Goal: Task Accomplishment & Management: Complete application form

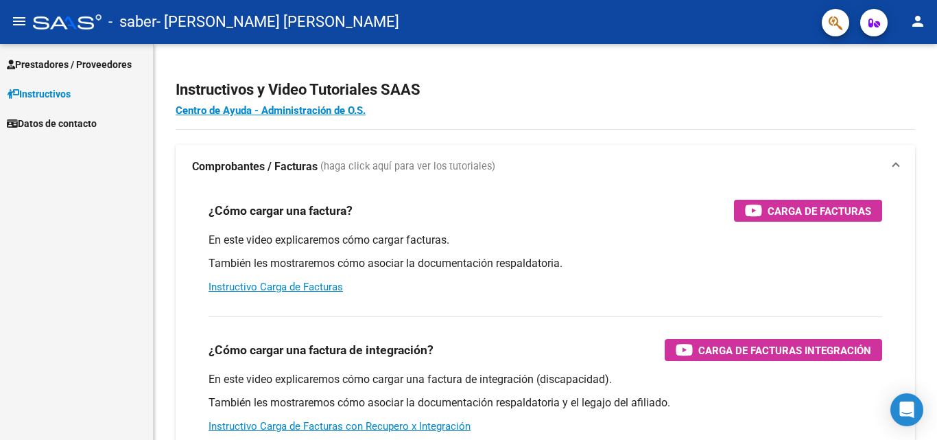
click at [38, 69] on span "Prestadores / Proveedores" at bounding box center [69, 64] width 125 height 15
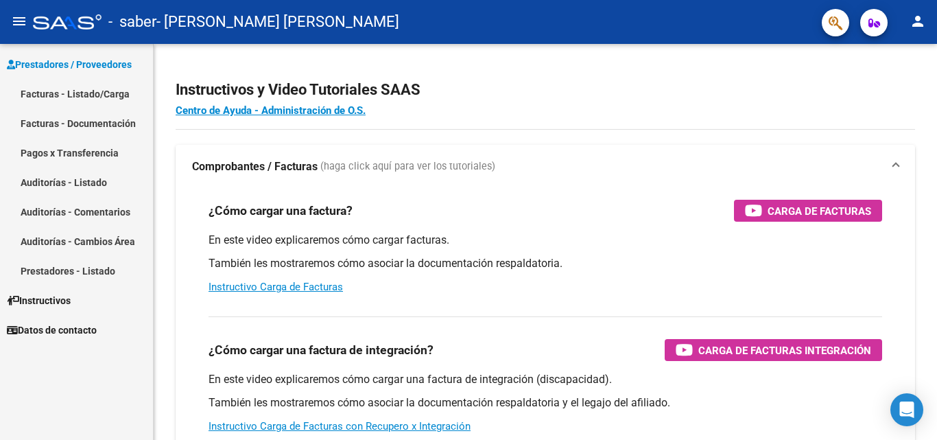
click at [93, 88] on link "Facturas - Listado/Carga" at bounding box center [76, 93] width 153 height 29
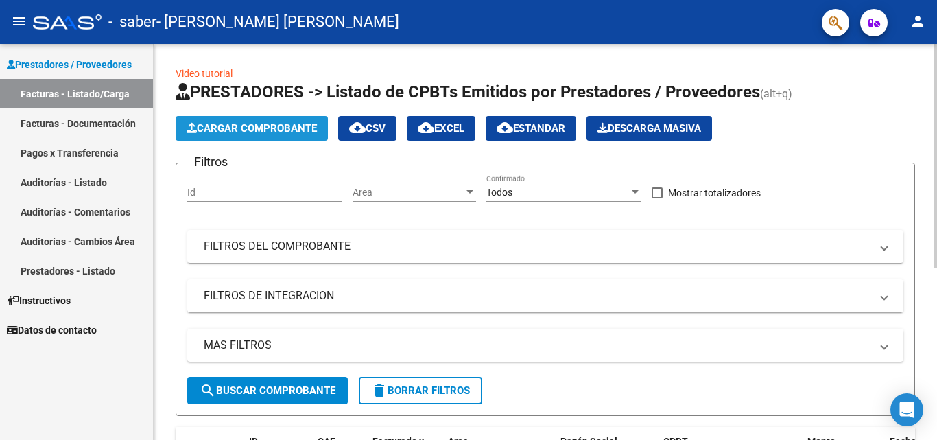
click at [232, 132] on span "Cargar Comprobante" at bounding box center [252, 128] width 130 height 12
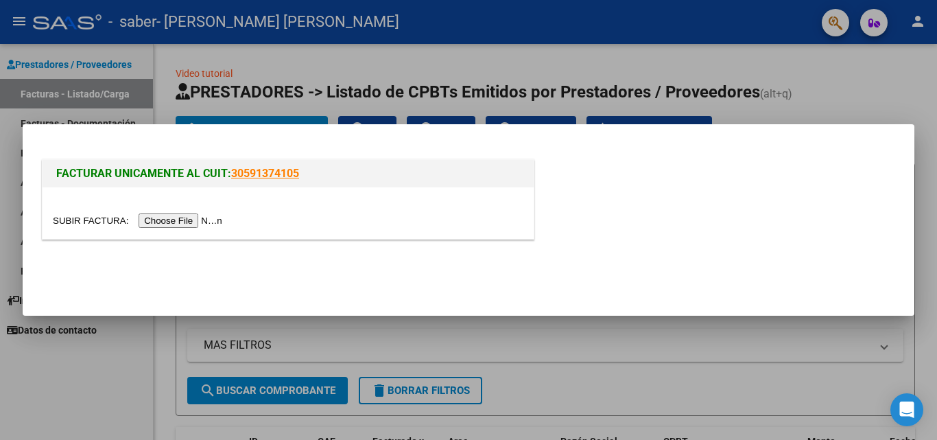
click at [211, 222] on input "file" at bounding box center [139, 220] width 173 height 14
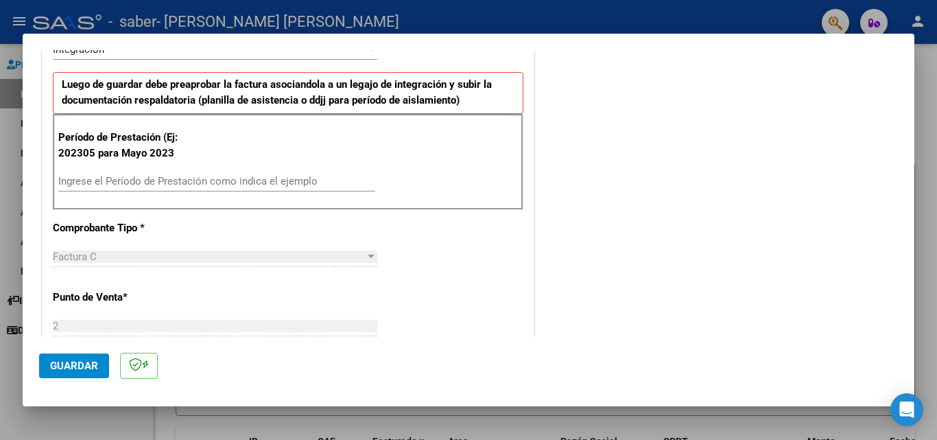
scroll to position [343, 0]
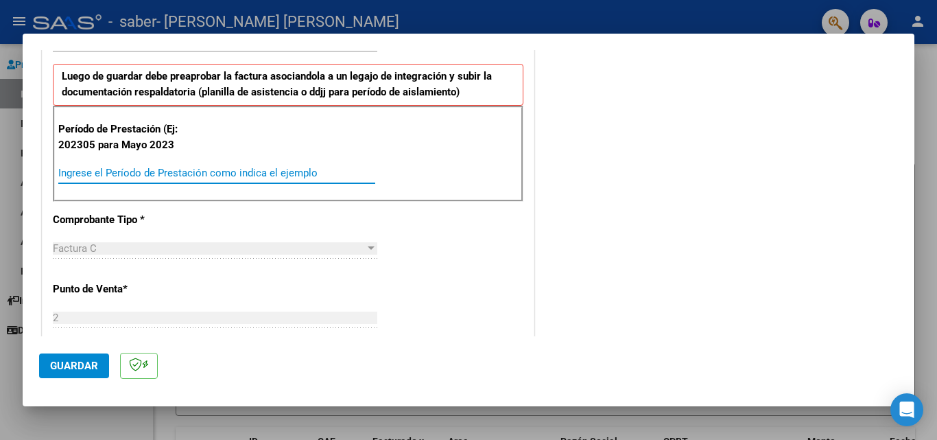
click at [173, 173] on input "Ingrese el Período de Prestación como indica el ejemplo" at bounding box center [216, 173] width 317 height 12
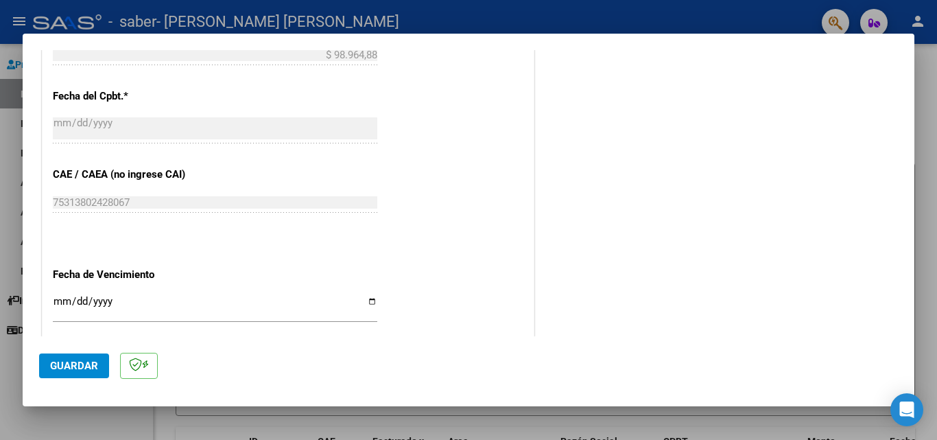
scroll to position [754, 0]
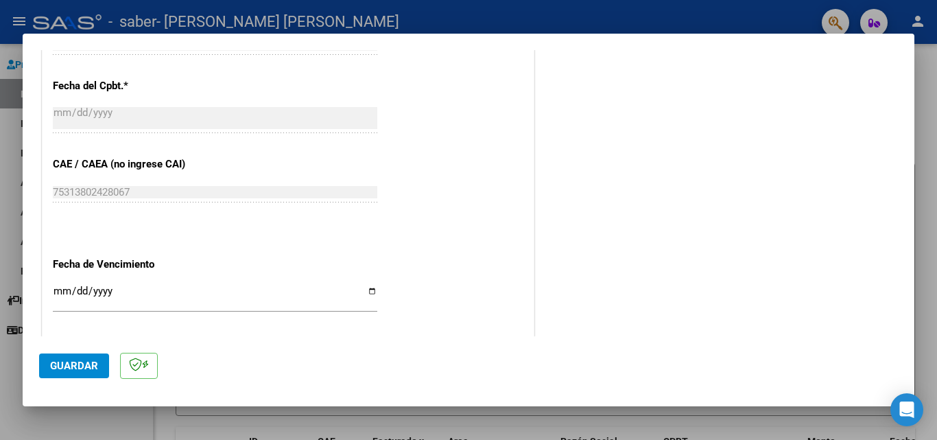
type input "202507"
click at [172, 301] on input "Ingresar la fecha" at bounding box center [215, 296] width 324 height 22
type input "2025-08-18"
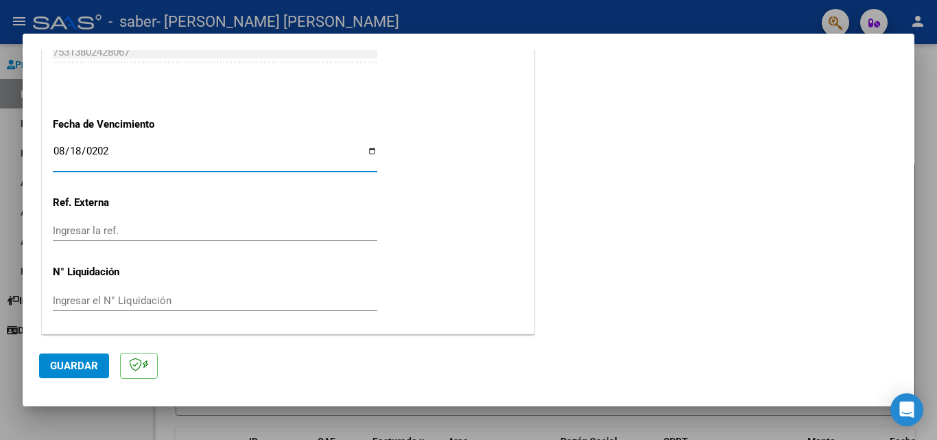
scroll to position [895, 0]
click at [60, 365] on span "Guardar" at bounding box center [74, 365] width 48 height 12
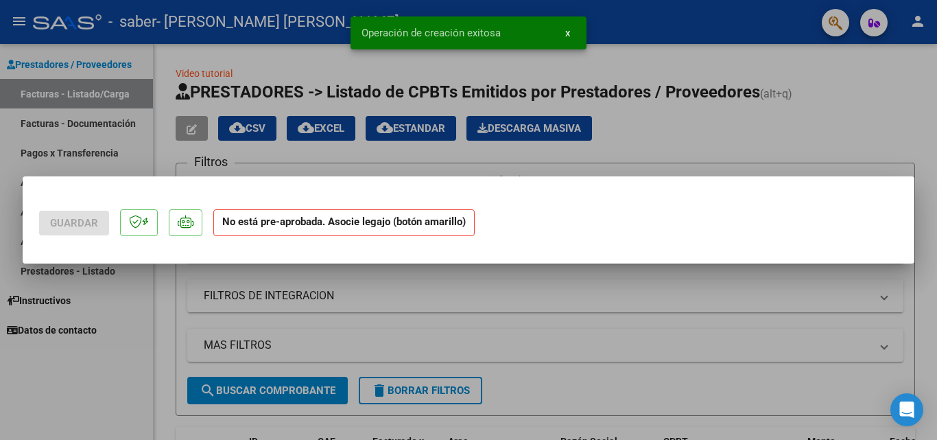
scroll to position [0, 0]
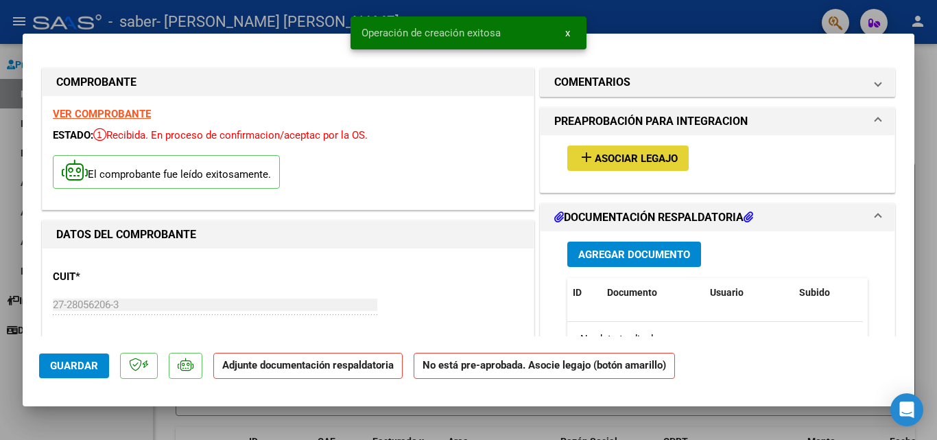
click at [616, 158] on span "Asociar Legajo" at bounding box center [635, 158] width 83 height 12
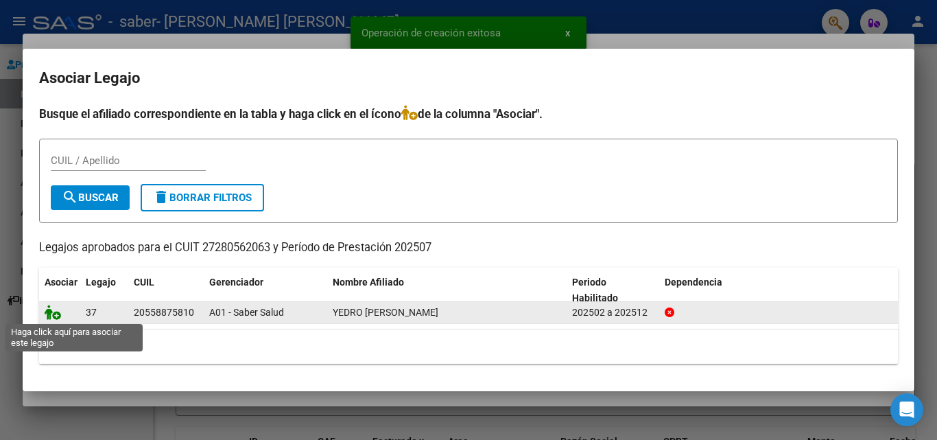
click at [55, 317] on icon at bounding box center [53, 311] width 16 height 15
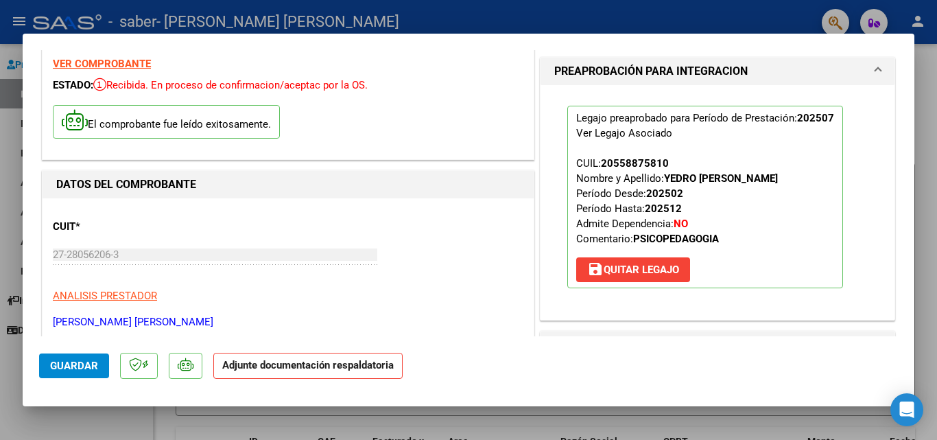
scroll to position [274, 0]
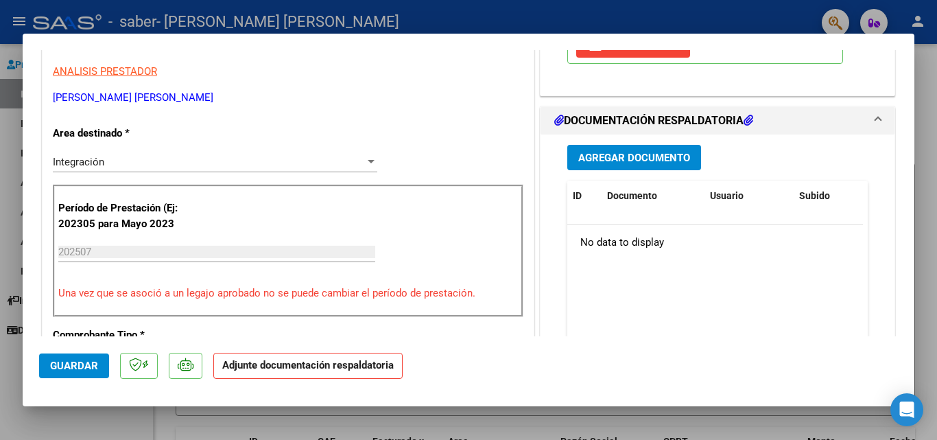
click at [657, 163] on span "Agregar Documento" at bounding box center [634, 158] width 112 height 12
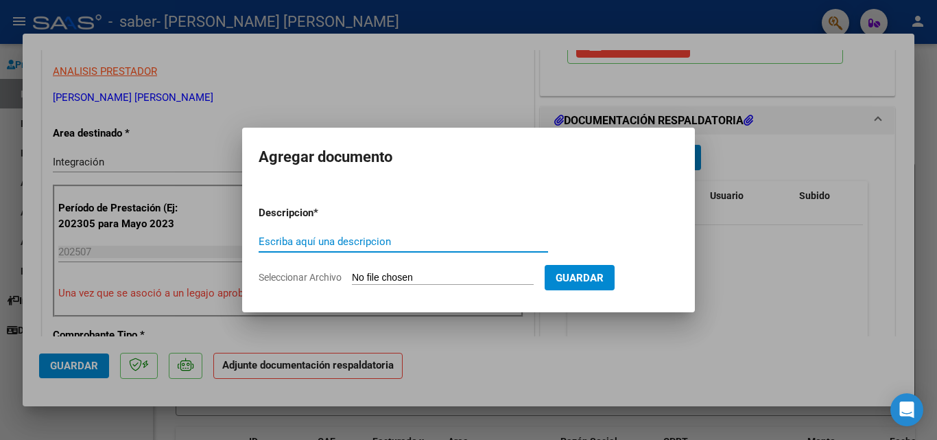
click at [307, 235] on input "Escriba aquí una descripcion" at bounding box center [402, 241] width 289 height 12
type input "factura"
click at [386, 278] on input "Seleccionar Archivo" at bounding box center [443, 278] width 182 height 13
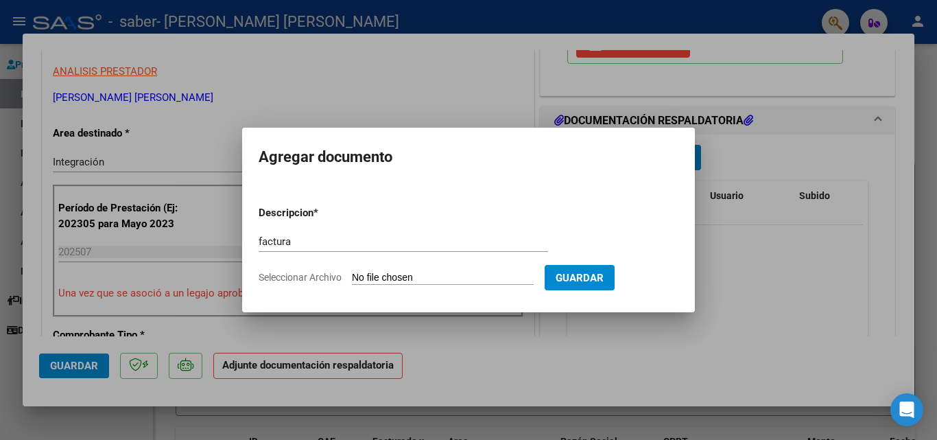
type input "C:\fakepath\27280562063_011_00002_00000443.pdf"
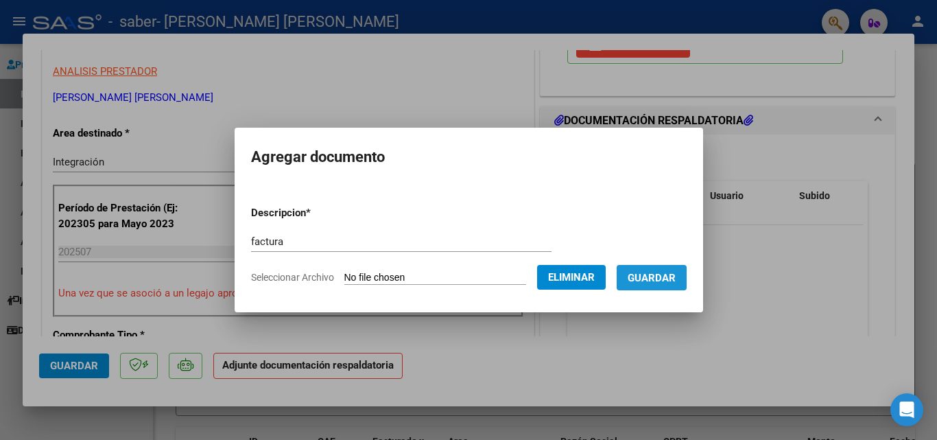
click at [668, 284] on button "Guardar" at bounding box center [651, 277] width 70 height 25
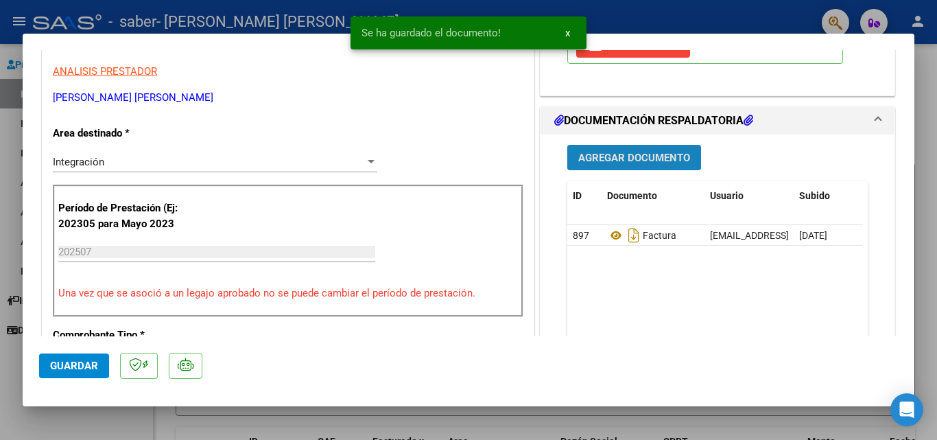
click at [634, 163] on span "Agregar Documento" at bounding box center [634, 158] width 112 height 12
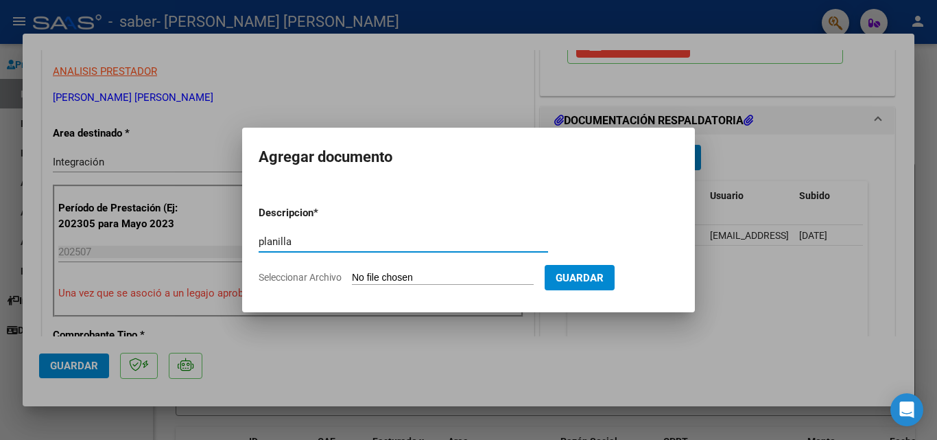
type input "planilla"
click at [446, 282] on input "Seleccionar Archivo" at bounding box center [443, 278] width 182 height 13
type input "C:\fakepath\YEDRO PSICOP OK.pdf"
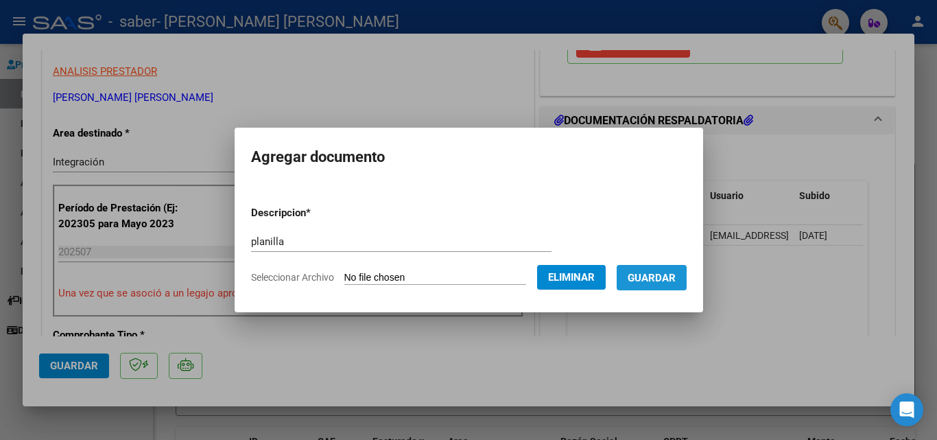
click at [653, 278] on span "Guardar" at bounding box center [651, 278] width 48 height 12
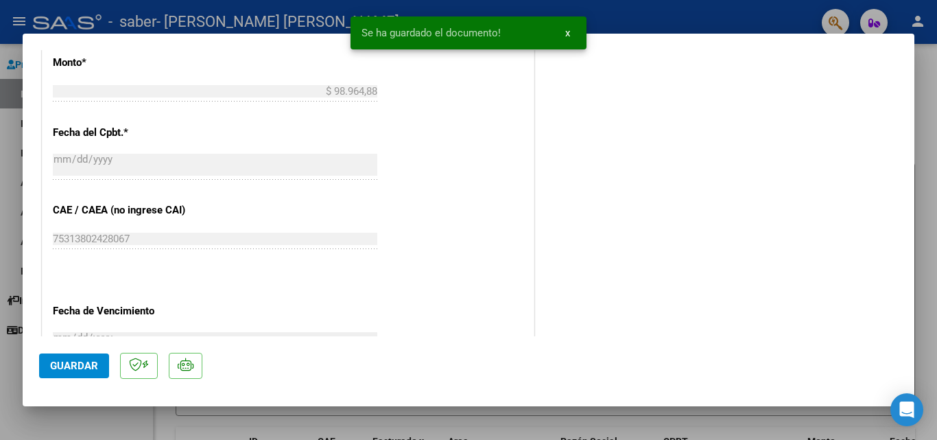
scroll to position [941, 0]
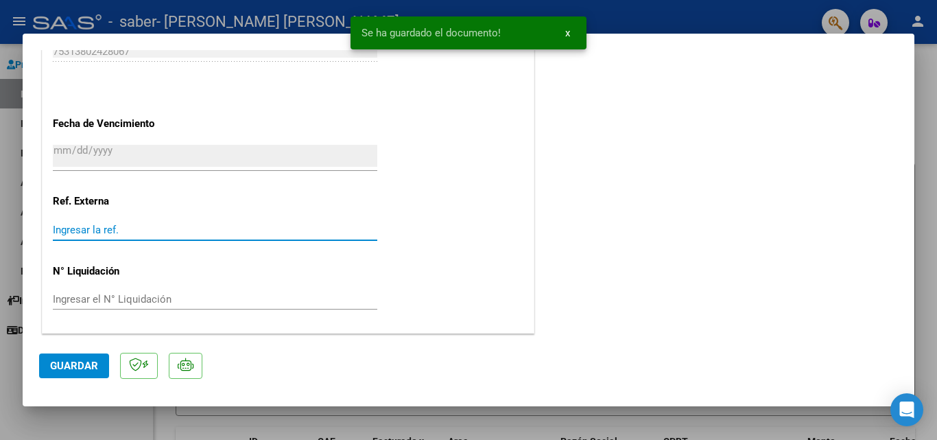
click at [185, 230] on input "Ingresar la ref." at bounding box center [215, 230] width 324 height 12
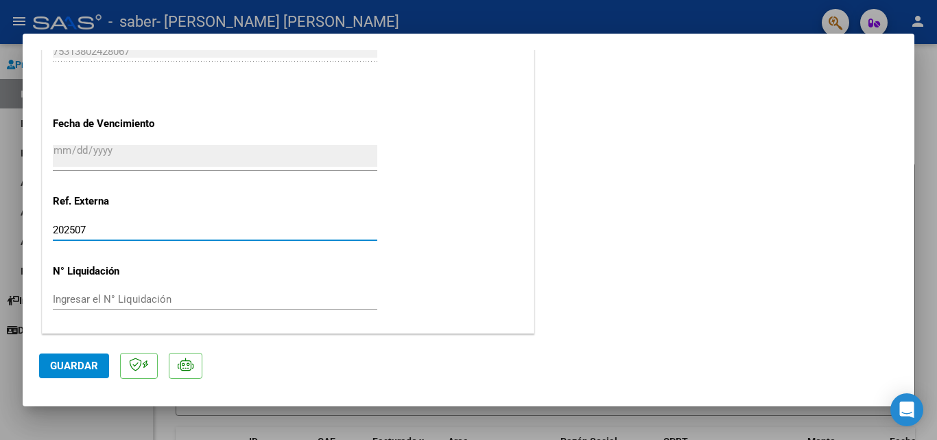
type input "202507"
click at [58, 369] on span "Guardar" at bounding box center [74, 365] width 48 height 12
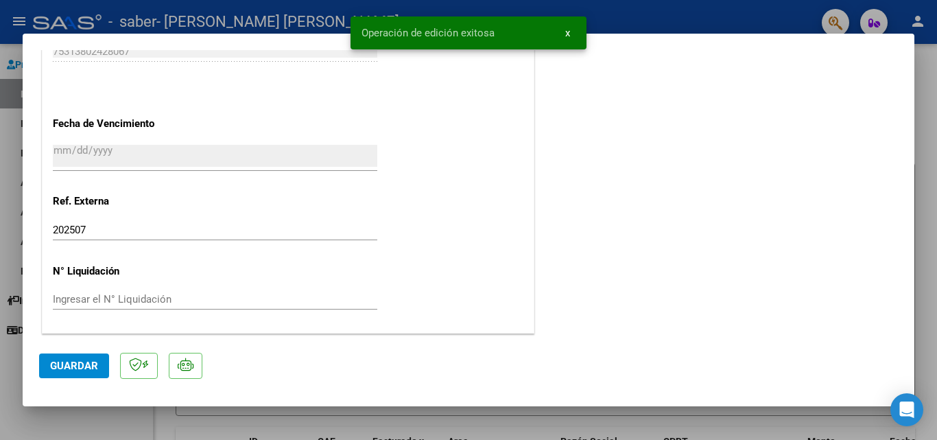
click at [130, 420] on div at bounding box center [468, 220] width 937 height 440
type input "$ 0,00"
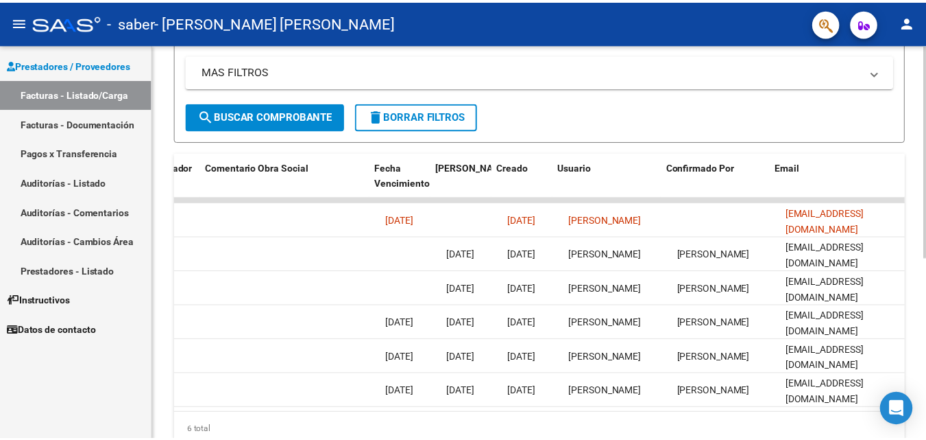
scroll to position [0, 2152]
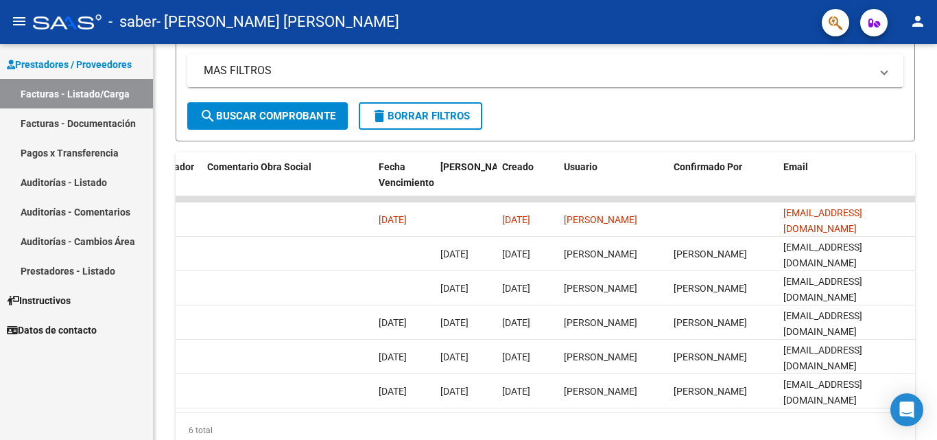
click at [922, 30] on button "person" at bounding box center [917, 21] width 27 height 27
click at [901, 92] on button "exit_to_app Salir" at bounding box center [889, 90] width 84 height 33
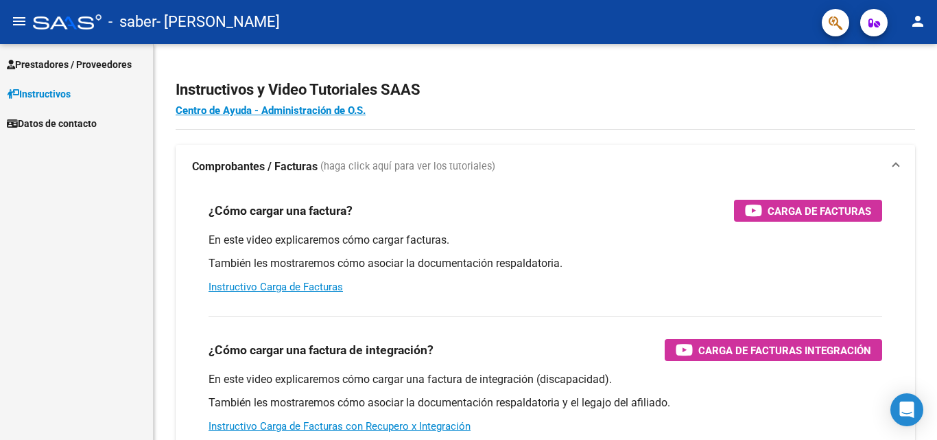
click at [36, 69] on span "Prestadores / Proveedores" at bounding box center [69, 64] width 125 height 15
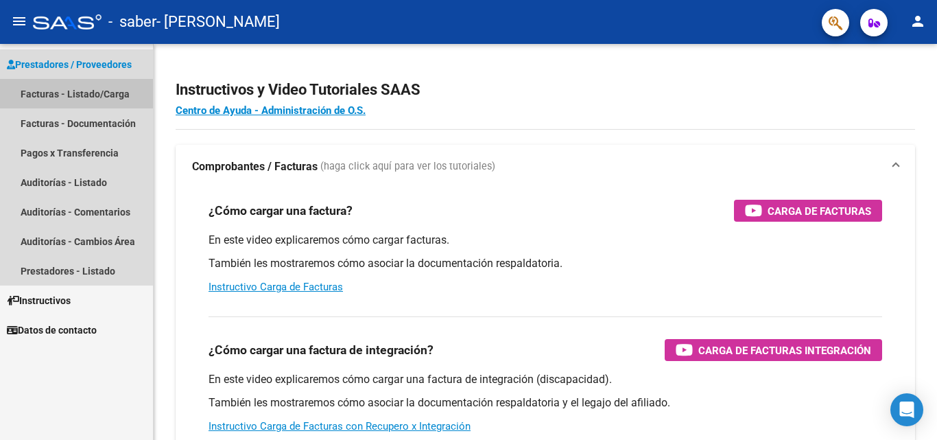
click at [67, 89] on link "Facturas - Listado/Carga" at bounding box center [76, 93] width 153 height 29
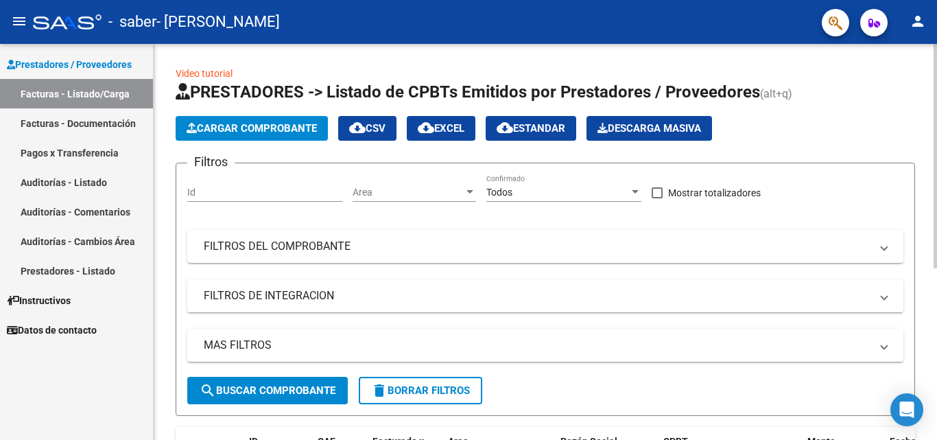
click at [245, 129] on span "Cargar Comprobante" at bounding box center [252, 128] width 130 height 12
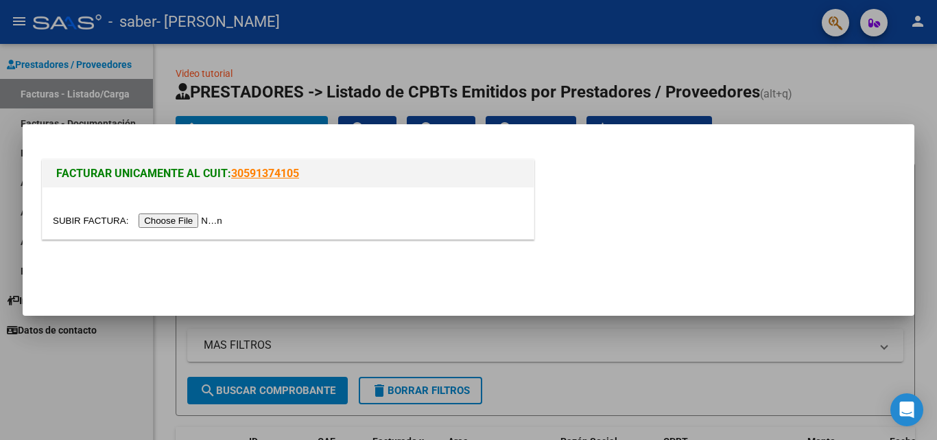
click at [204, 219] on input "file" at bounding box center [139, 220] width 173 height 14
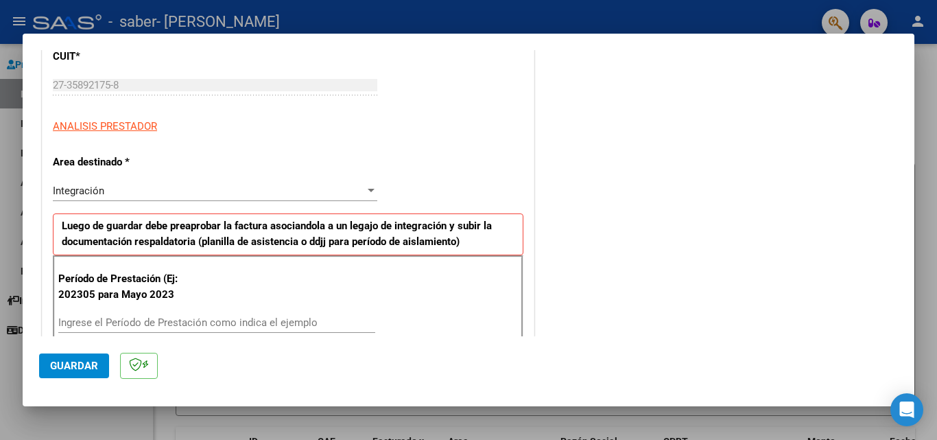
scroll to position [274, 0]
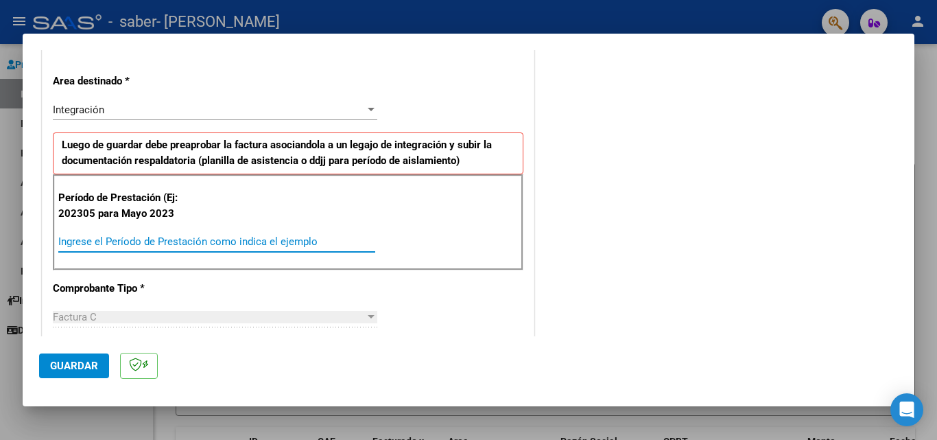
click at [168, 244] on input "Ingrese el Período de Prestación como indica el ejemplo" at bounding box center [216, 241] width 317 height 12
type input "202507"
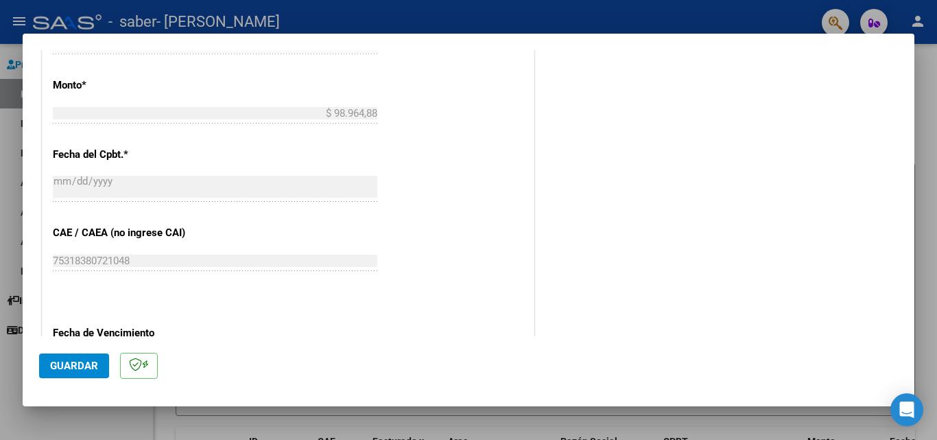
scroll to position [891, 0]
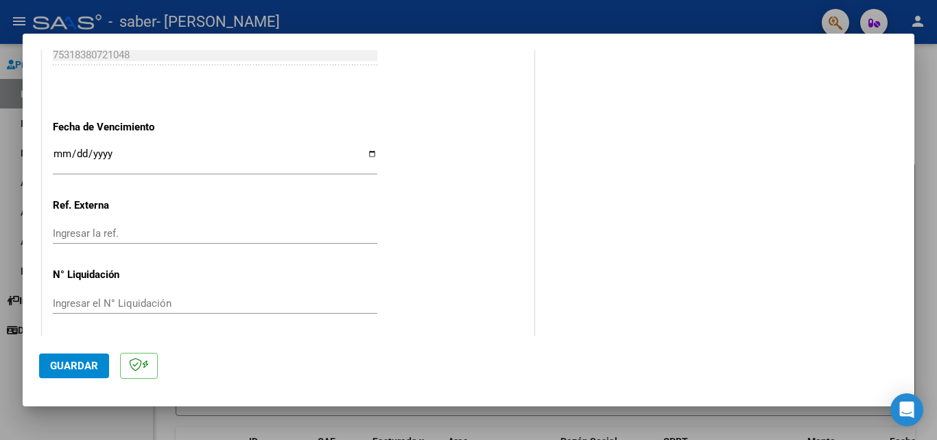
click at [178, 167] on input "Ingresar la fecha" at bounding box center [215, 159] width 324 height 22
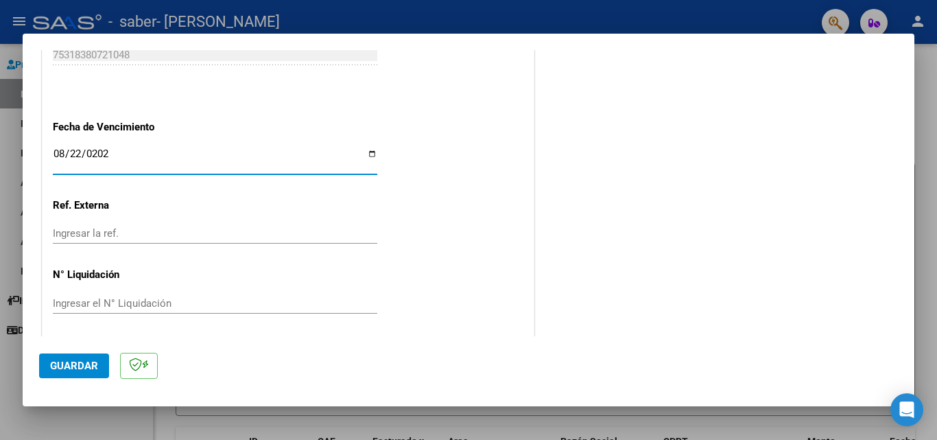
type input "[DATE]"
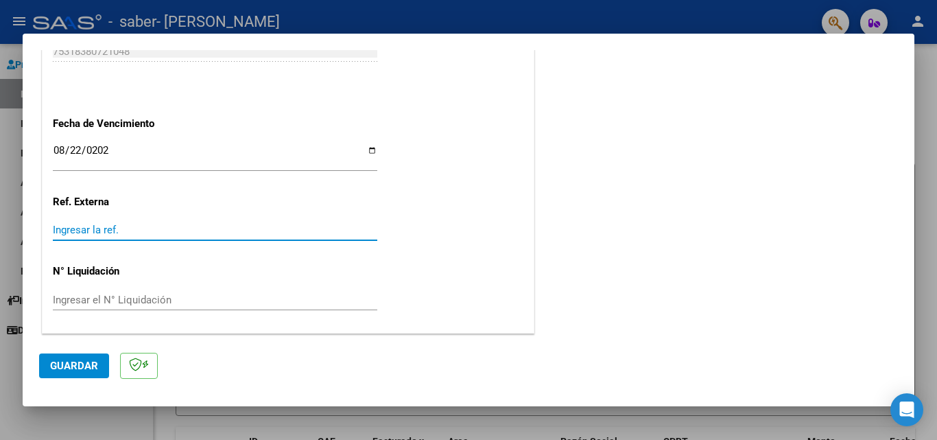
click at [143, 234] on input "Ingresar la ref." at bounding box center [215, 230] width 324 height 12
type input "202507"
click at [62, 368] on span "Guardar" at bounding box center [74, 365] width 48 height 12
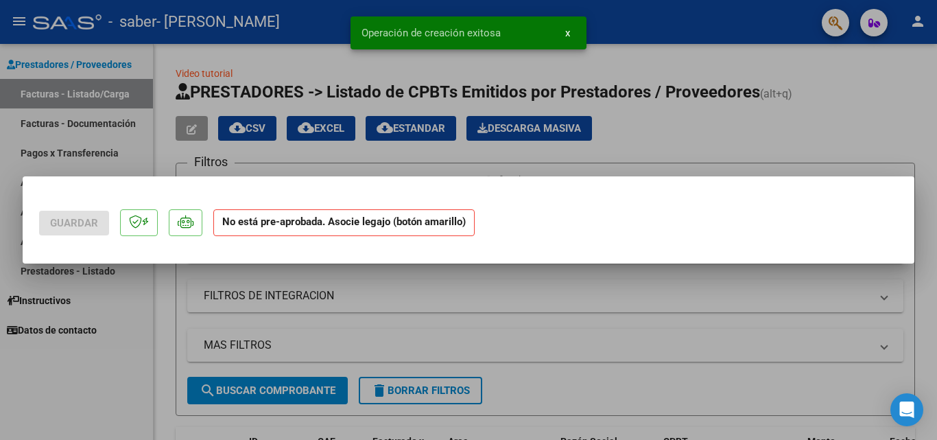
scroll to position [0, 0]
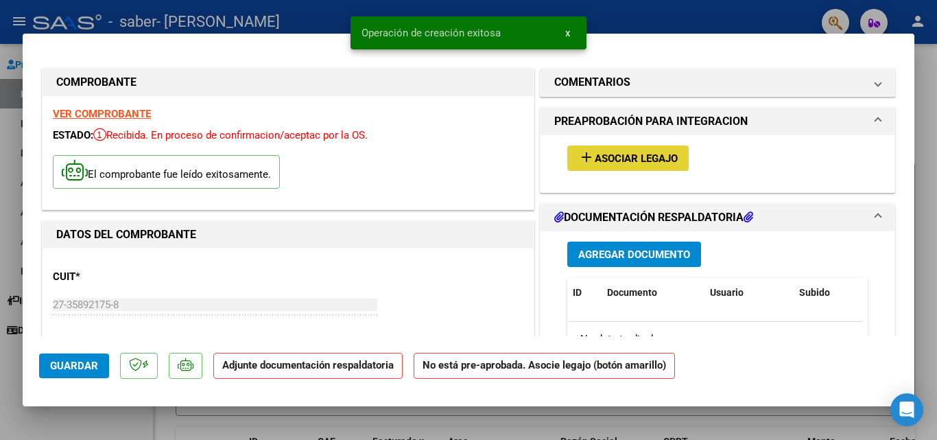
click at [600, 158] on span "Asociar Legajo" at bounding box center [635, 158] width 83 height 12
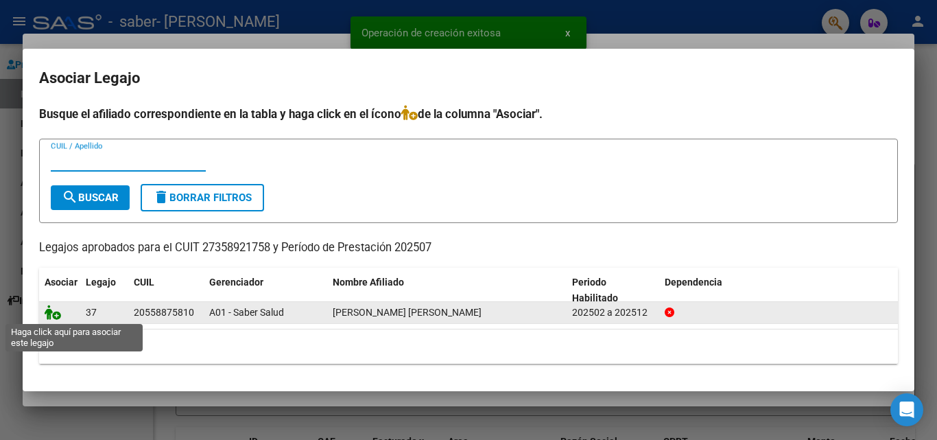
click at [58, 316] on icon at bounding box center [53, 311] width 16 height 15
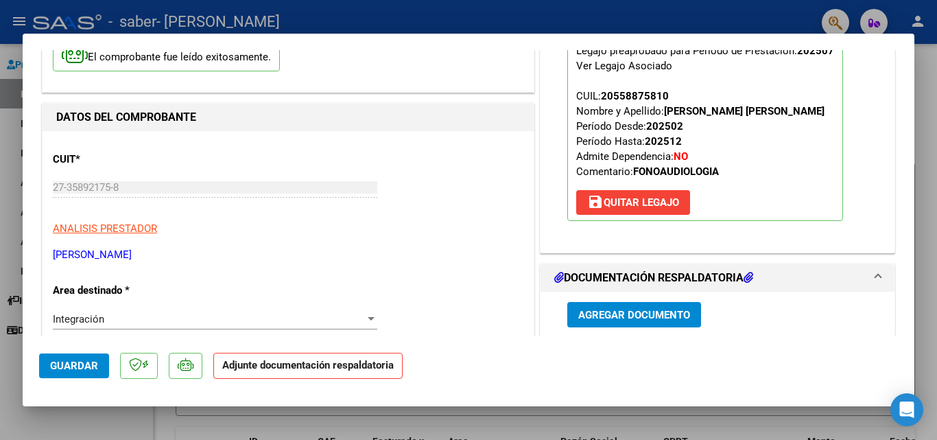
scroll to position [137, 0]
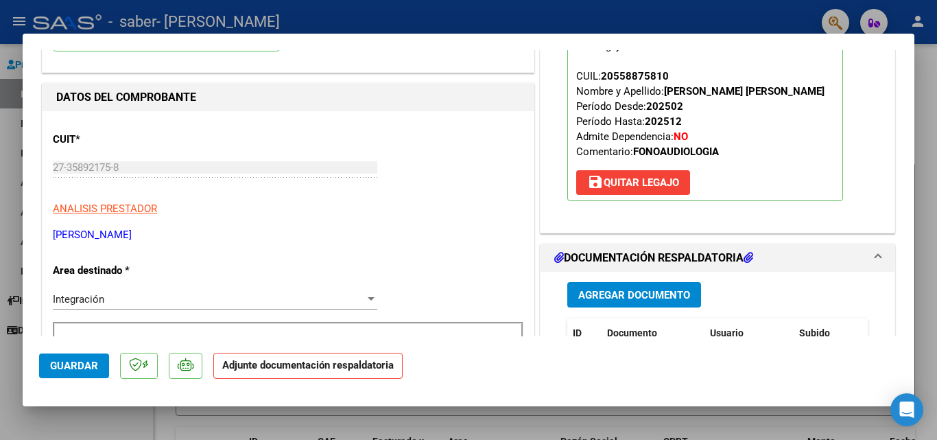
click at [651, 296] on span "Agregar Documento" at bounding box center [634, 295] width 112 height 12
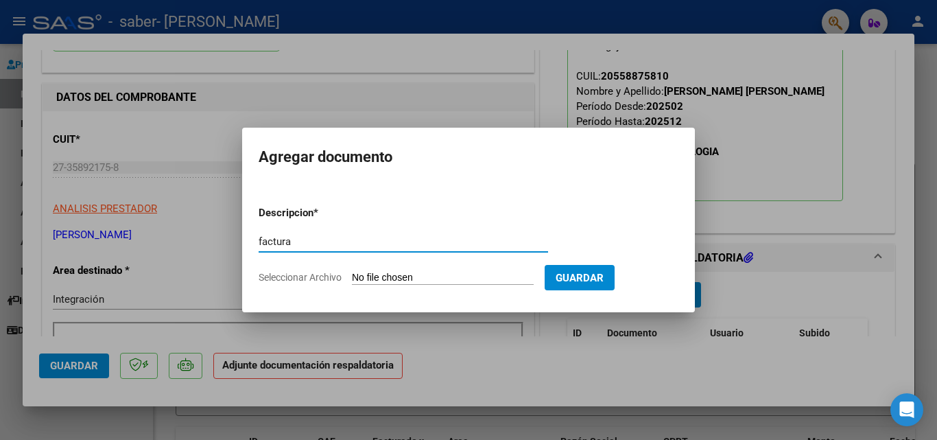
type input "factura"
click at [460, 279] on input "Seleccionar Archivo" at bounding box center [443, 278] width 182 height 13
type input "C:\fakepath\27358921758_011_00001_00000655.pdf"
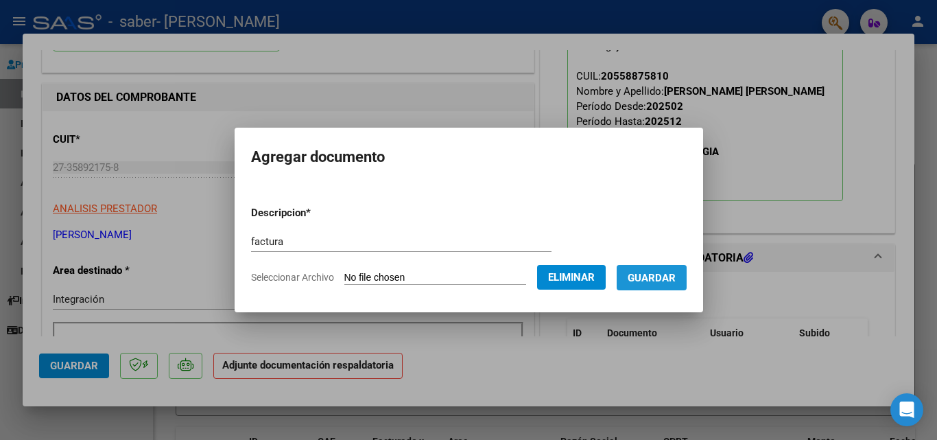
click at [647, 280] on span "Guardar" at bounding box center [651, 278] width 48 height 12
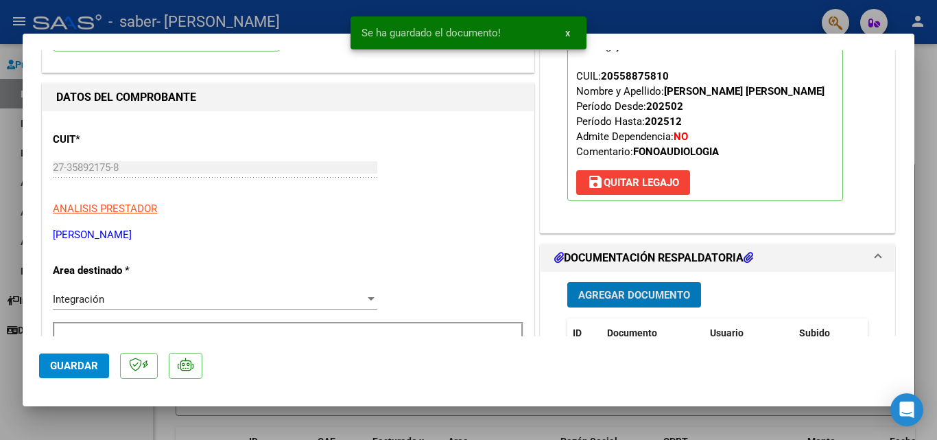
click at [636, 293] on span "Agregar Documento" at bounding box center [634, 295] width 112 height 12
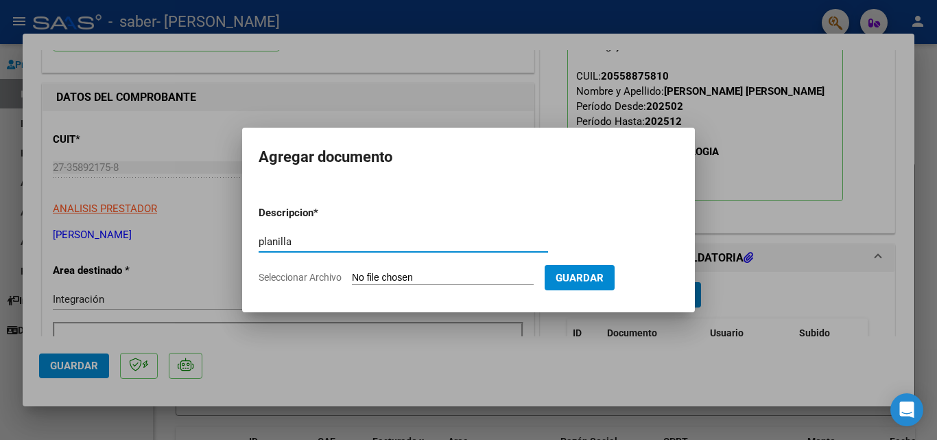
type input "planilla"
click at [452, 280] on input "Seleccionar Archivo" at bounding box center [443, 278] width 182 height 13
type input "C:\fakepath\[PERSON_NAME] FONO OK.pdf"
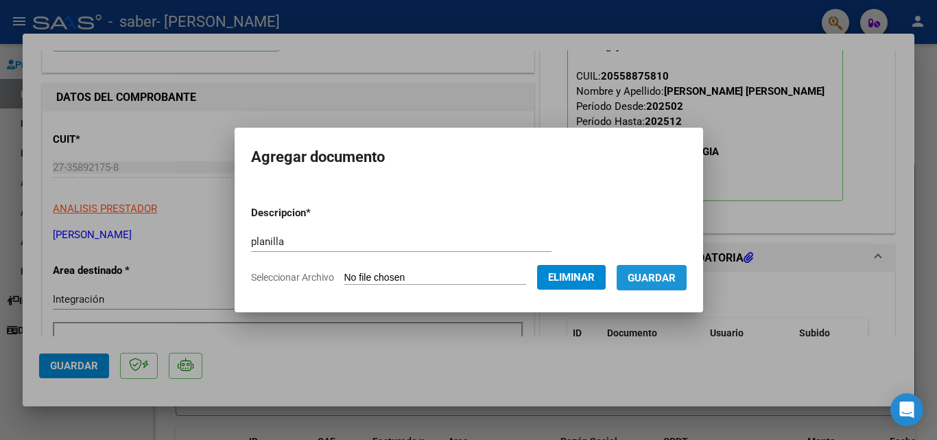
click at [675, 282] on span "Guardar" at bounding box center [651, 278] width 48 height 12
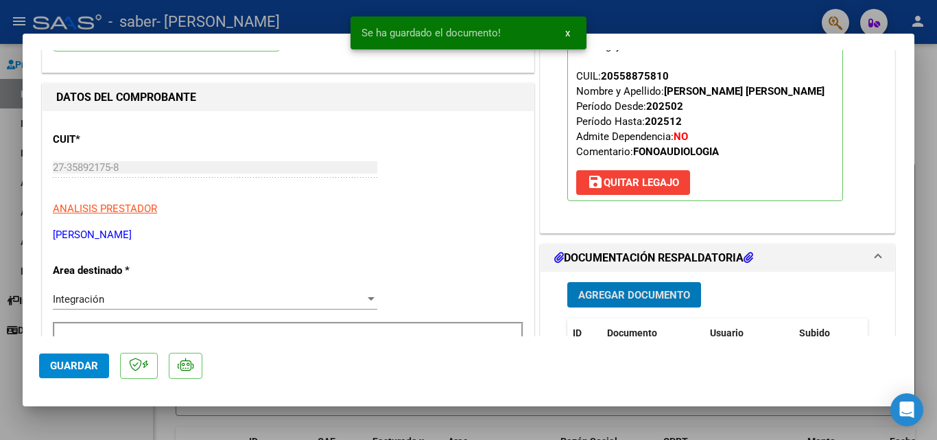
click at [86, 366] on span "Guardar" at bounding box center [74, 365] width 48 height 12
click at [166, 418] on div at bounding box center [468, 220] width 937 height 440
type input "$ 0,00"
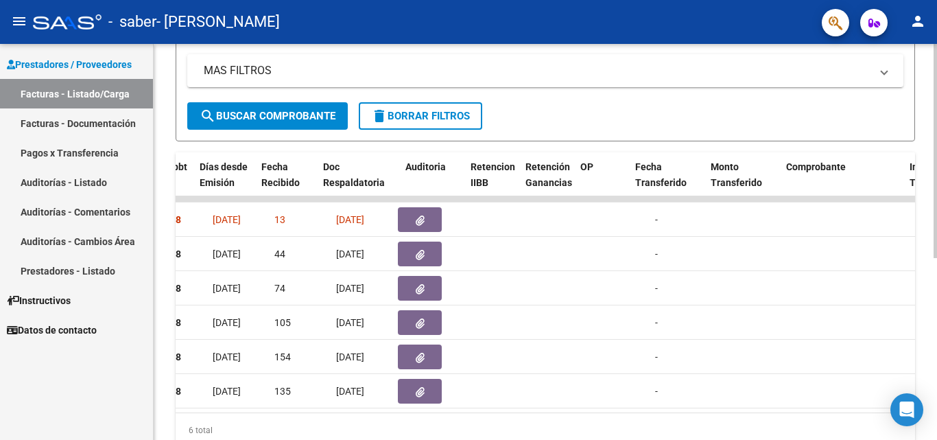
scroll to position [0, 751]
